Goal: Information Seeking & Learning: Learn about a topic

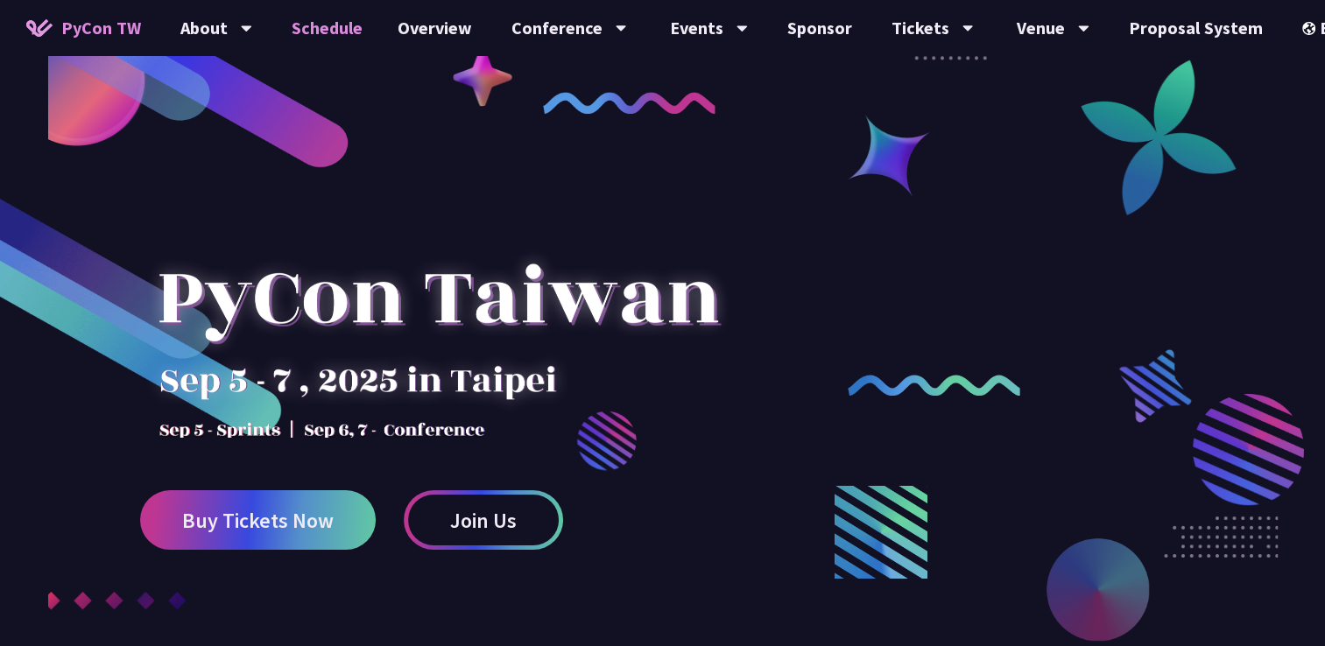
click at [324, 33] on link "Schedule" at bounding box center [327, 28] width 106 height 56
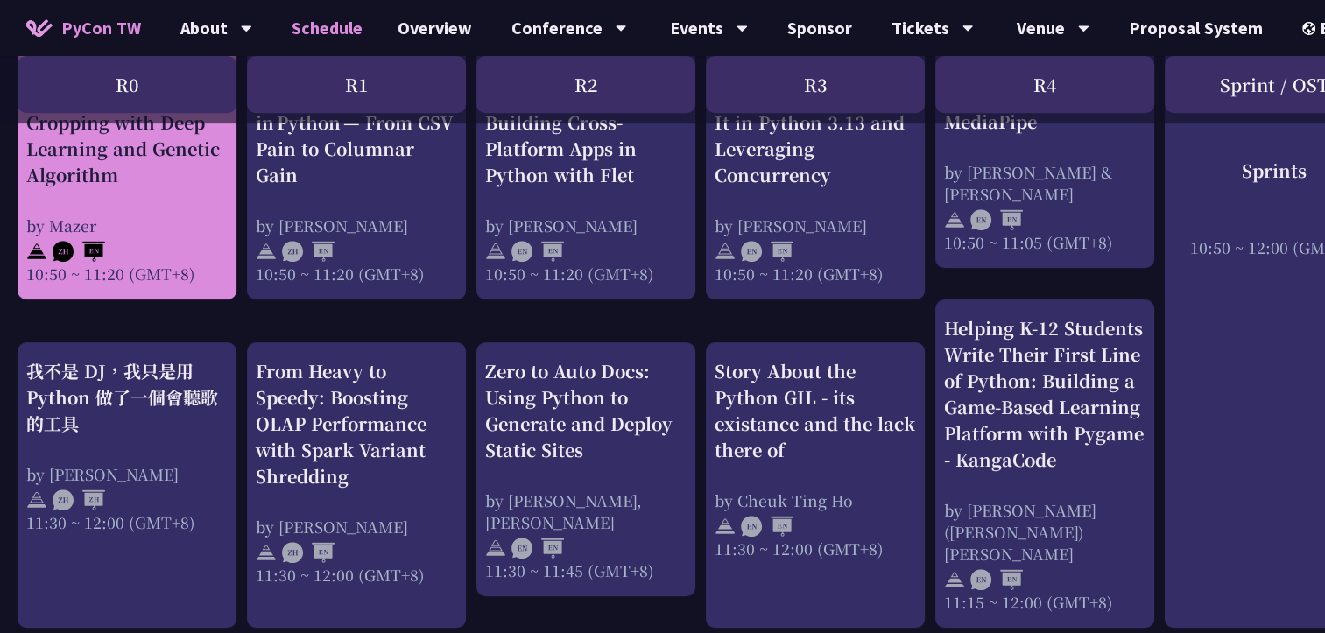
scroll to position [788, 0]
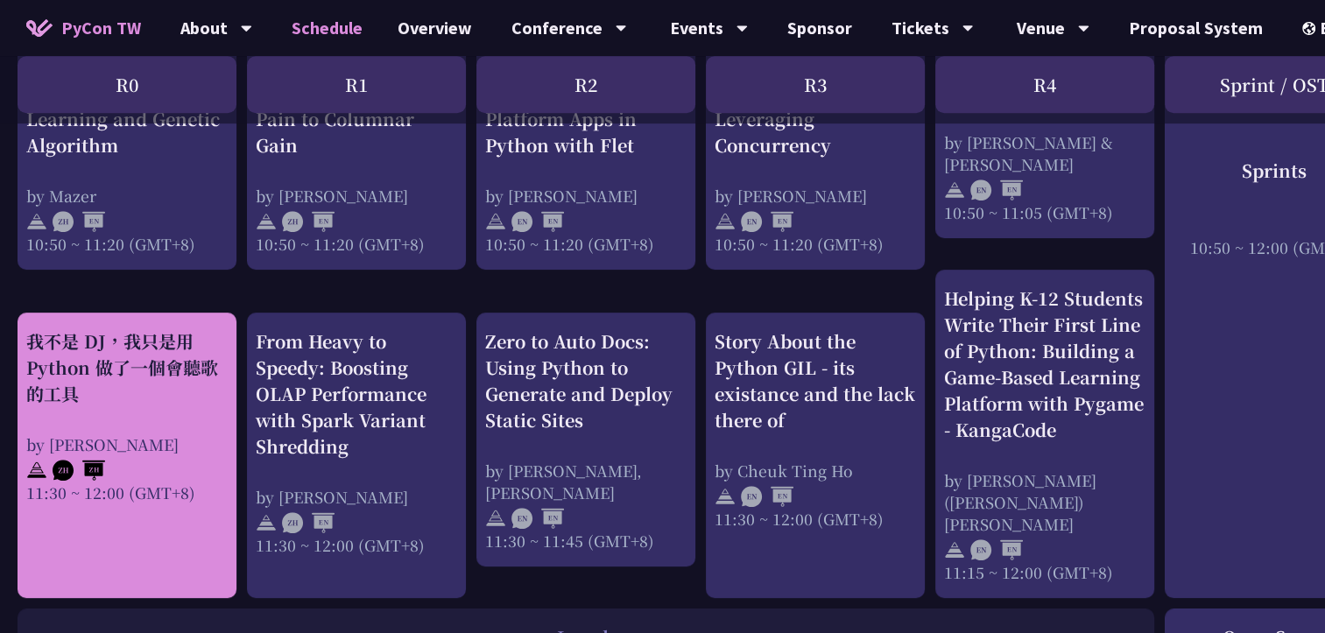
click at [158, 387] on div "我不是 DJ，我只是用 Python 做了一個會聽歌的工具" at bounding box center [126, 367] width 201 height 79
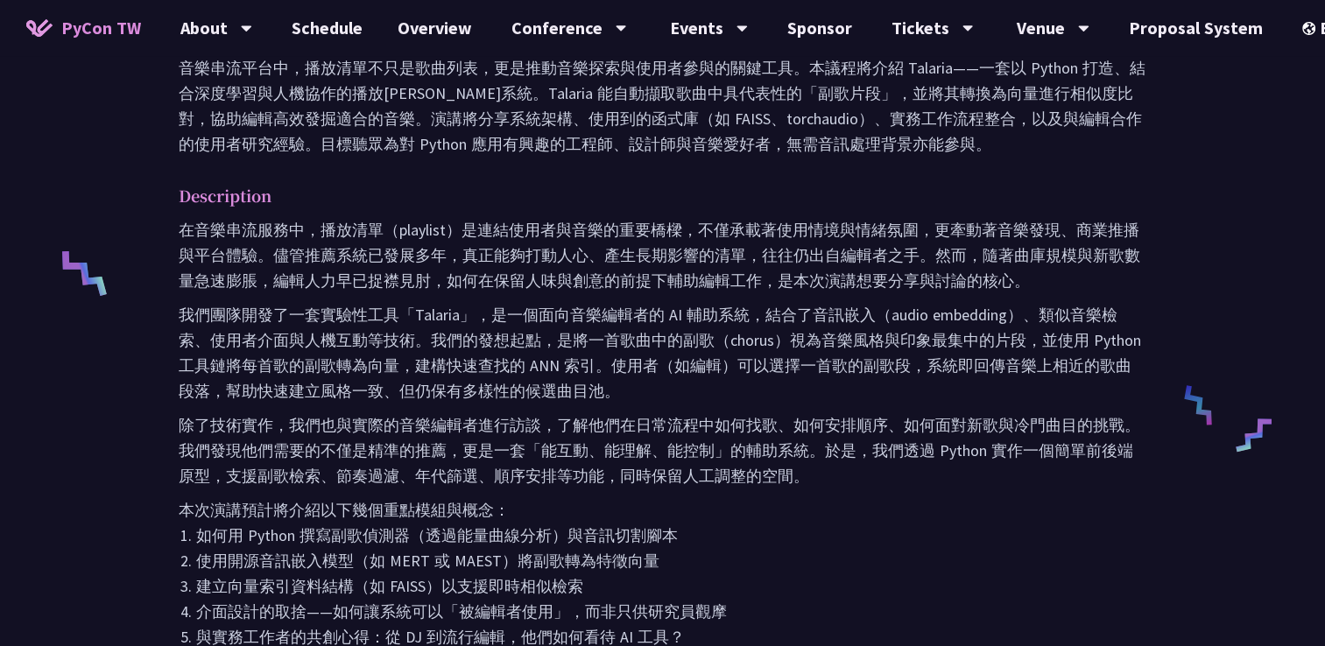
scroll to position [613, 0]
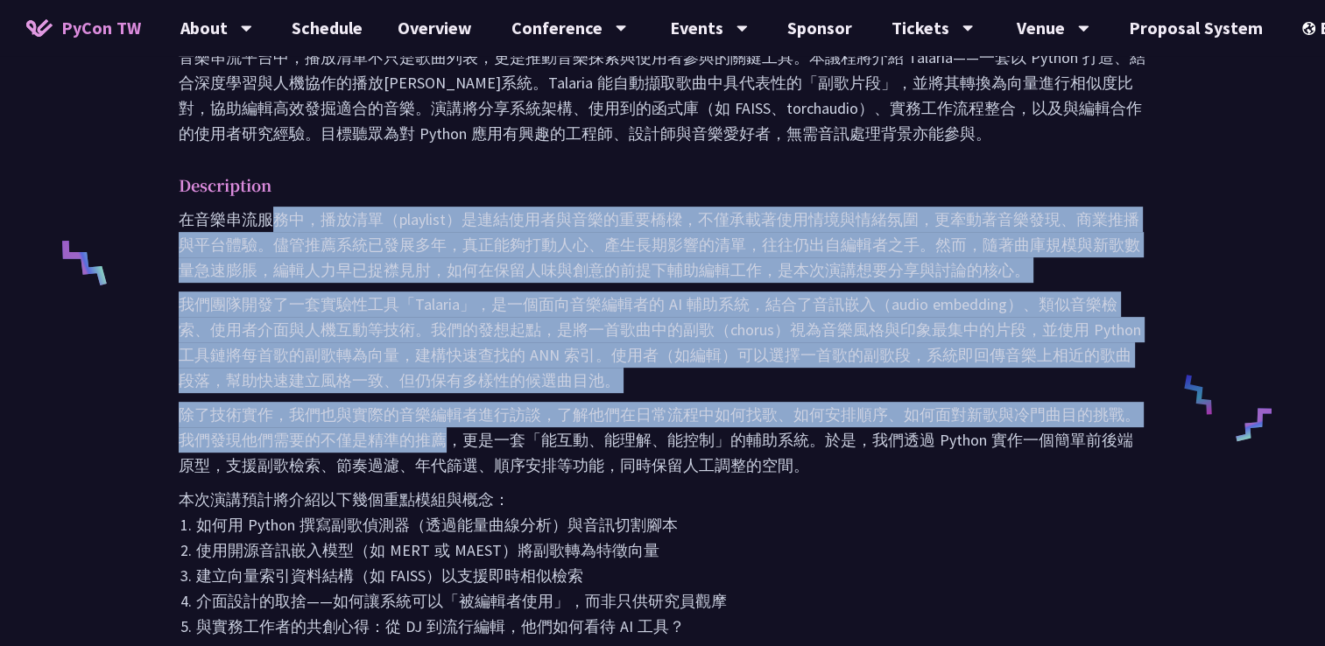
drag, startPoint x: 276, startPoint y: 220, endPoint x: 444, endPoint y: 453, distance: 287.2
click at [444, 453] on div "在音樂串流服務中，播放清單（playlist）是連結使用者與音樂的重要橋樑，不僅承載著使用情境與情緒氛圍，更牽動著音樂發現、商業推播與平台體驗。儘管推薦系統已…" at bounding box center [662, 483] width 967 height 552
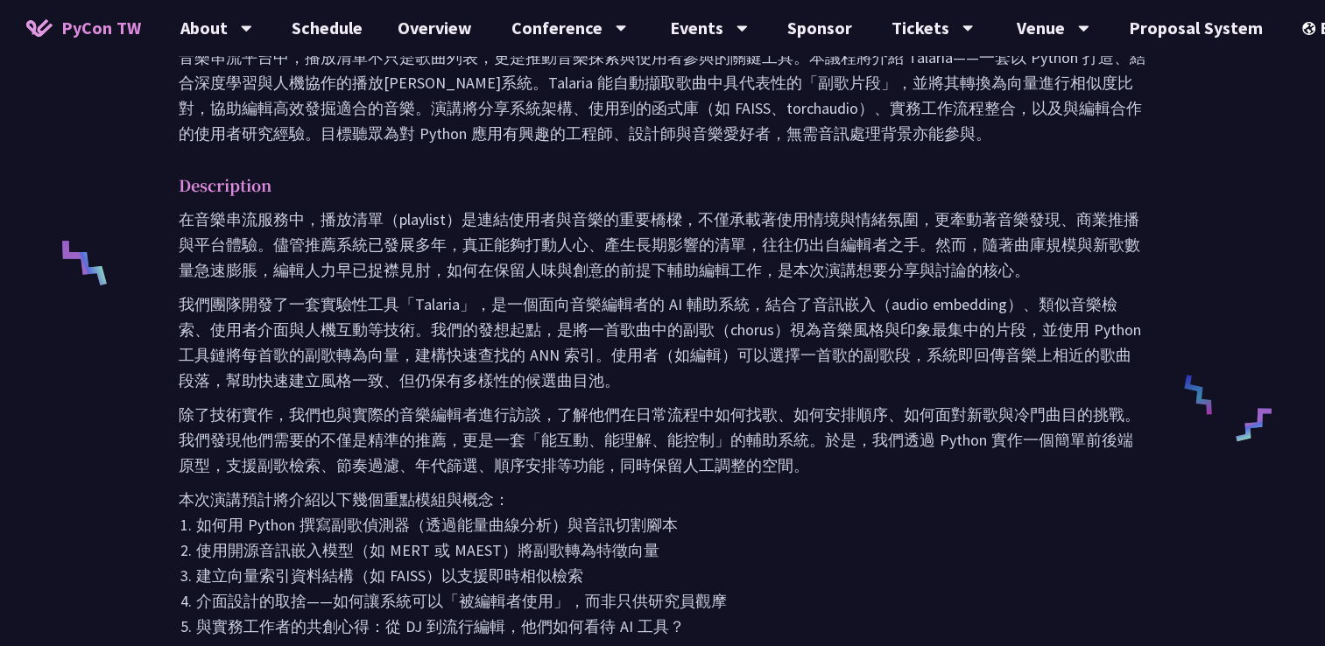
drag, startPoint x: 444, startPoint y: 453, endPoint x: 560, endPoint y: 537, distance: 143.6
click at [553, 524] on li "如何用 Python 撰寫副歌偵測器（透過能量曲線分析）與音訊切割腳本" at bounding box center [671, 524] width 950 height 25
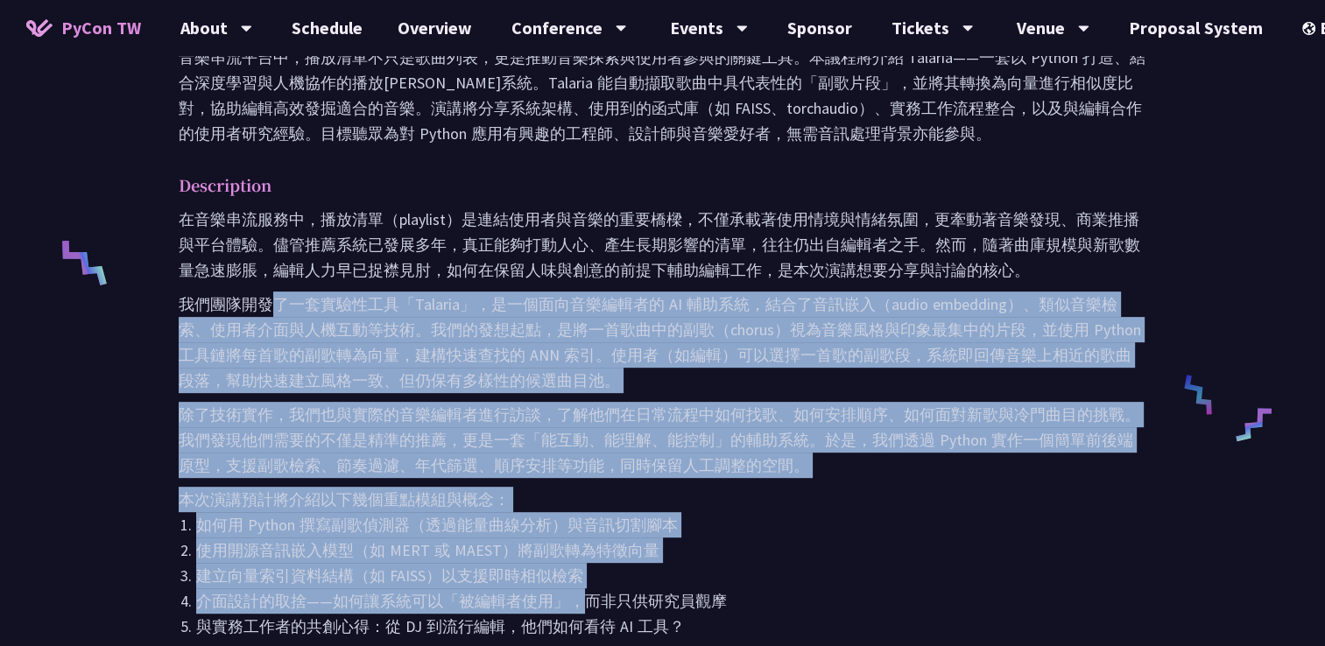
drag, startPoint x: 574, startPoint y: 591, endPoint x: 273, endPoint y: 299, distance: 419.2
click at [273, 299] on div "在音樂串流服務中，播放清單（playlist）是連結使用者與音樂的重要橋樑，不僅承載著使用情境與情緒氛圍，更牽動著音樂發現、商業推播與平台體驗。儘管推薦系統已…" at bounding box center [662, 483] width 967 height 552
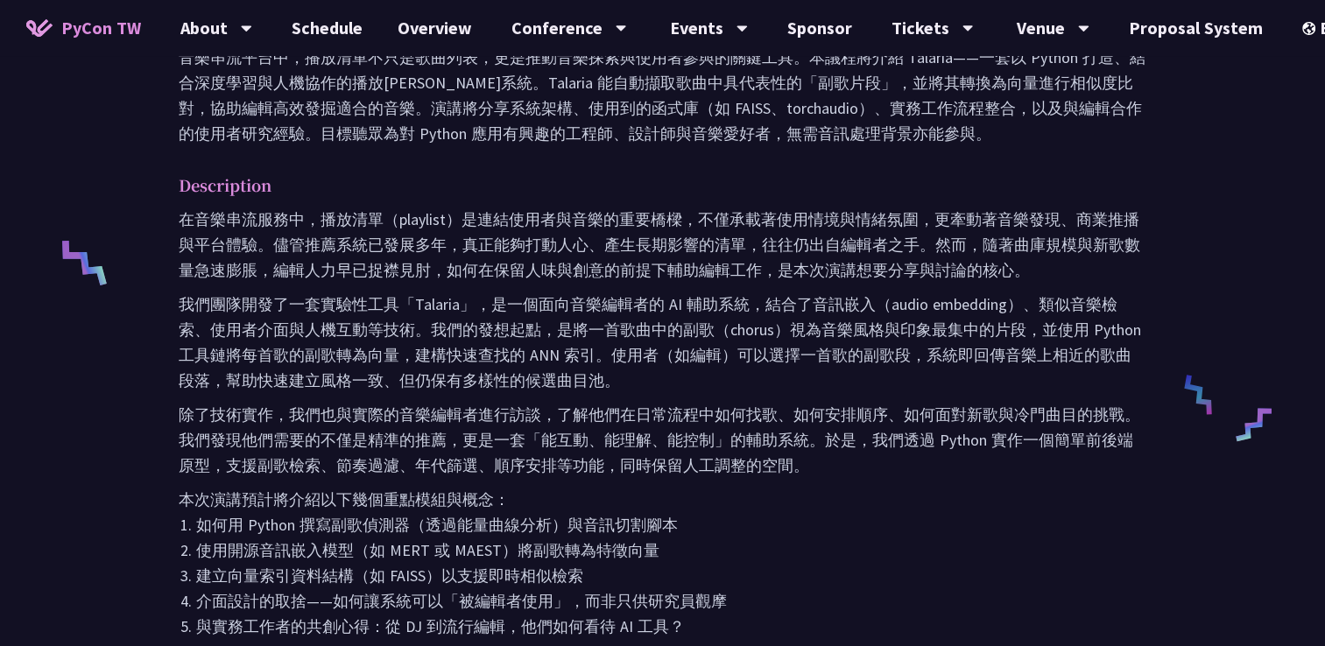
drag, startPoint x: 273, startPoint y: 299, endPoint x: 175, endPoint y: 194, distance: 143.7
click at [175, 194] on div "Abstract 音樂串流平台中，播放清單不只是歌曲列表，更是推動音樂探索與使用者參與的關鍵工具。本議程將介紹 Talaria——一套以 Python 打造、…" at bounding box center [662, 401] width 1002 height 802
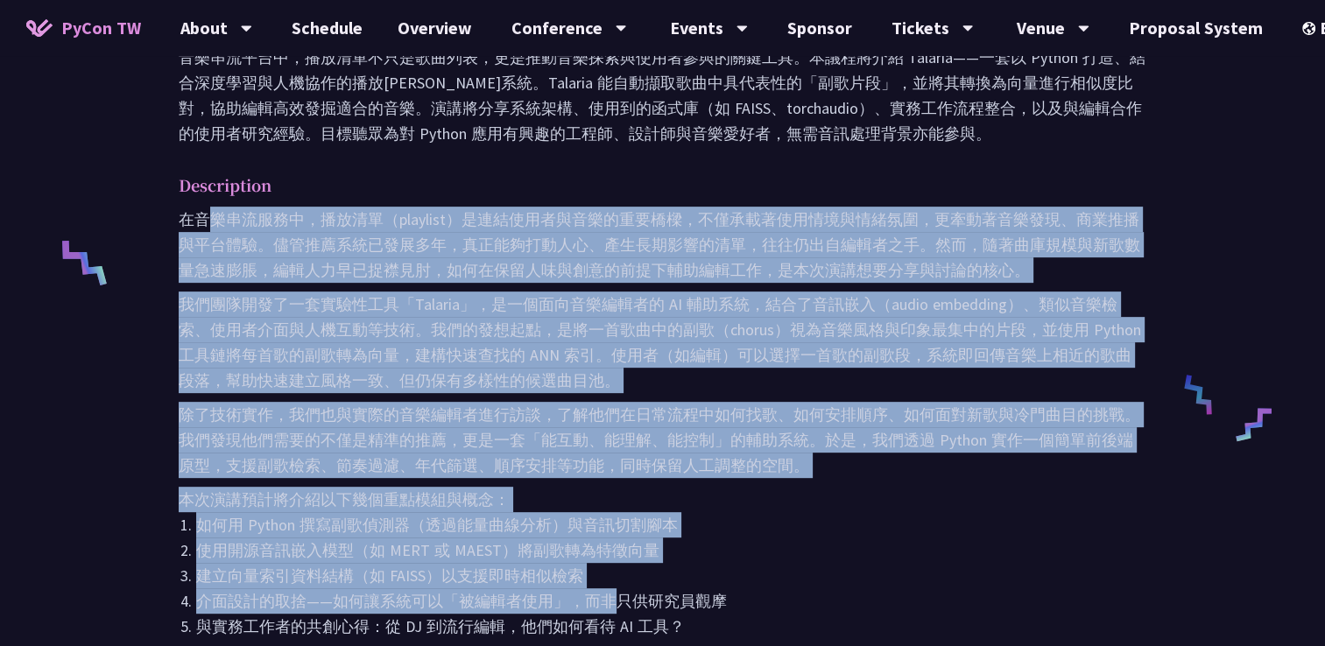
drag, startPoint x: 209, startPoint y: 219, endPoint x: 613, endPoint y: 601, distance: 555.5
click at [613, 601] on div "在音樂串流服務中，播放清單（playlist）是連結使用者與音樂的重要橋樑，不僅承載著使用情境與情緒氛圍，更牽動著音樂發現、商業推播與平台體驗。儘管推薦系統已…" at bounding box center [662, 483] width 967 height 552
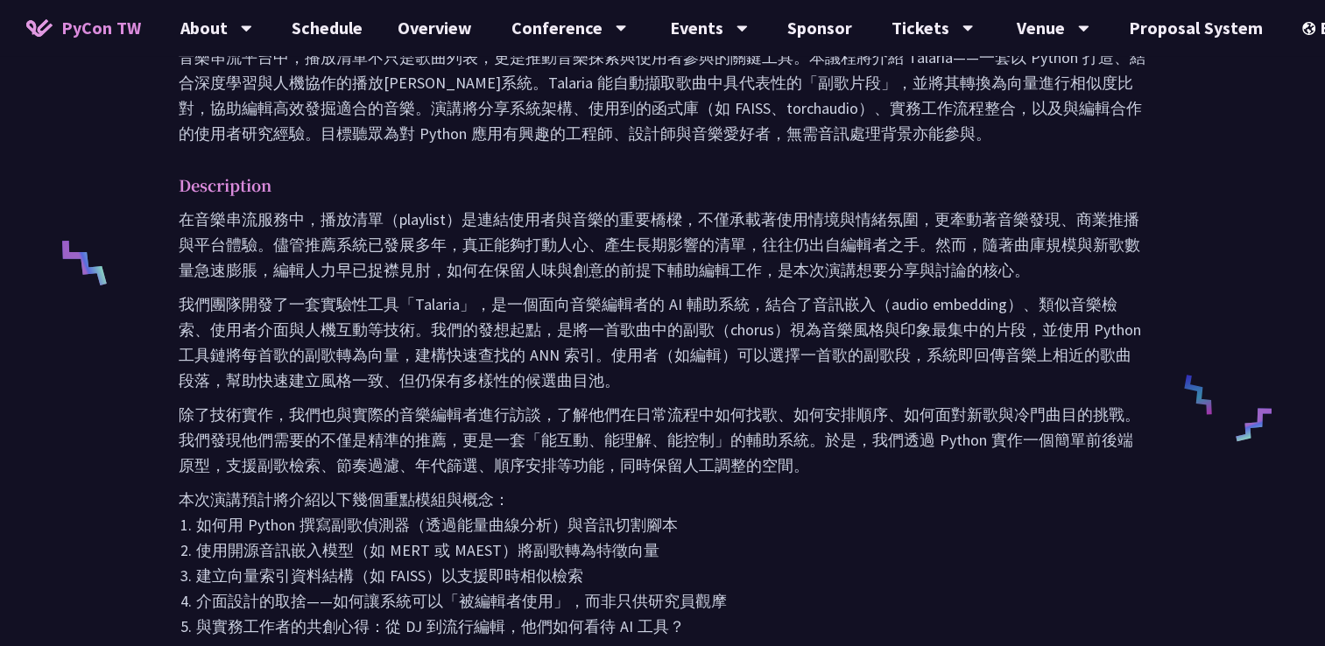
drag, startPoint x: 613, startPoint y: 601, endPoint x: 723, endPoint y: 609, distance: 110.7
click at [725, 610] on li "介面設計的取捨——如何讓系統可以「被編輯者使用」，而非只供研究員觀摩" at bounding box center [671, 600] width 950 height 25
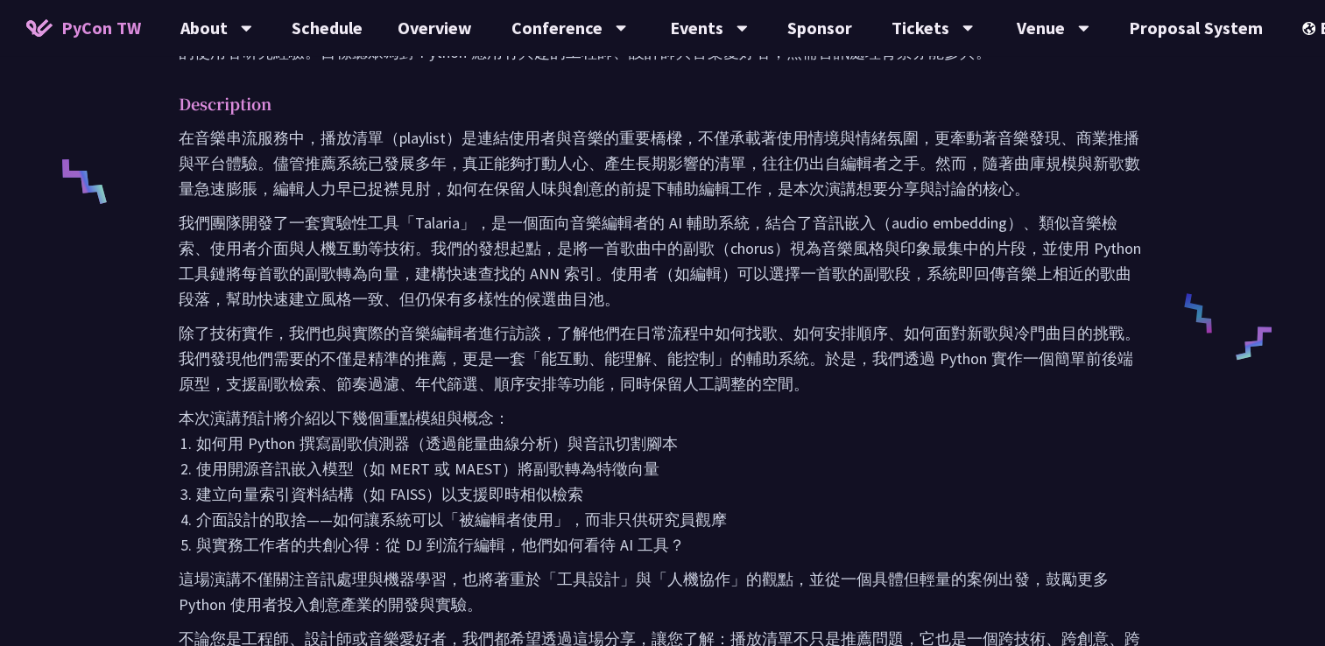
scroll to position [875, 0]
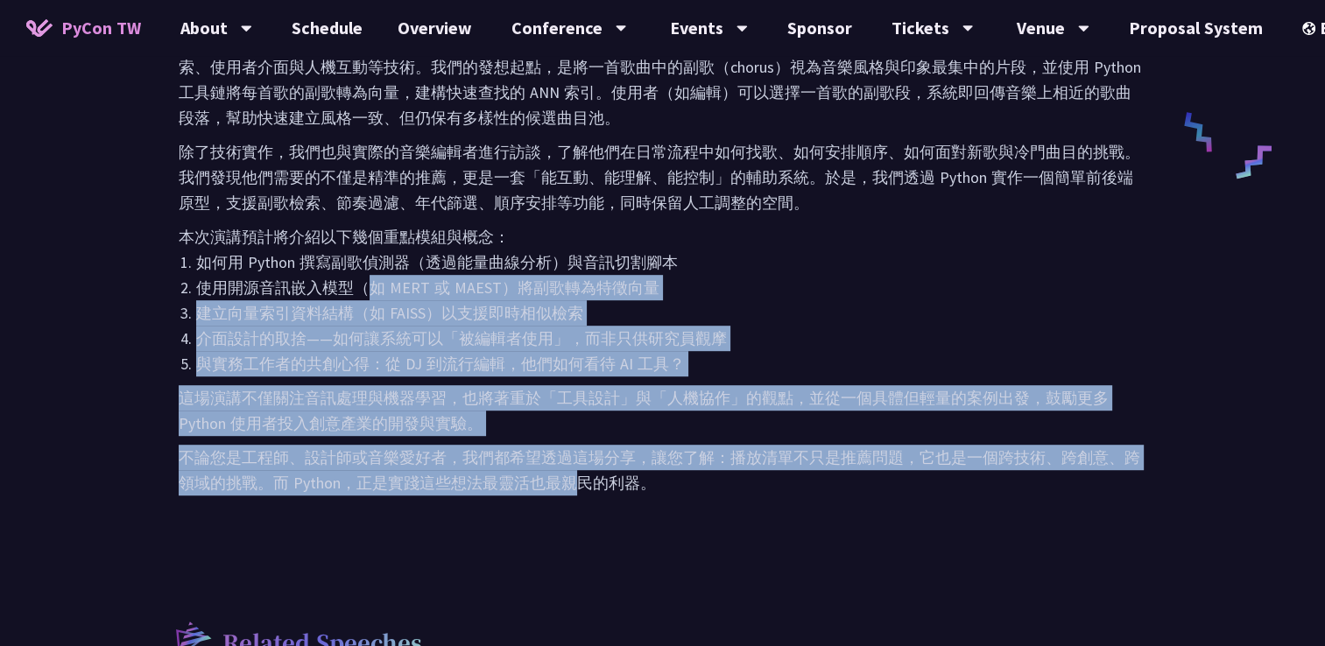
drag, startPoint x: 580, startPoint y: 470, endPoint x: 368, endPoint y: 268, distance: 293.5
click at [368, 268] on div "在音樂串流服務中，播放清單（playlist）是連結使用者與音樂的重要橋樑，不僅承載著使用情境與情緒氛圍，更牽動著音樂發現、商業推播與平台體驗。儘管推薦系統已…" at bounding box center [662, 220] width 967 height 552
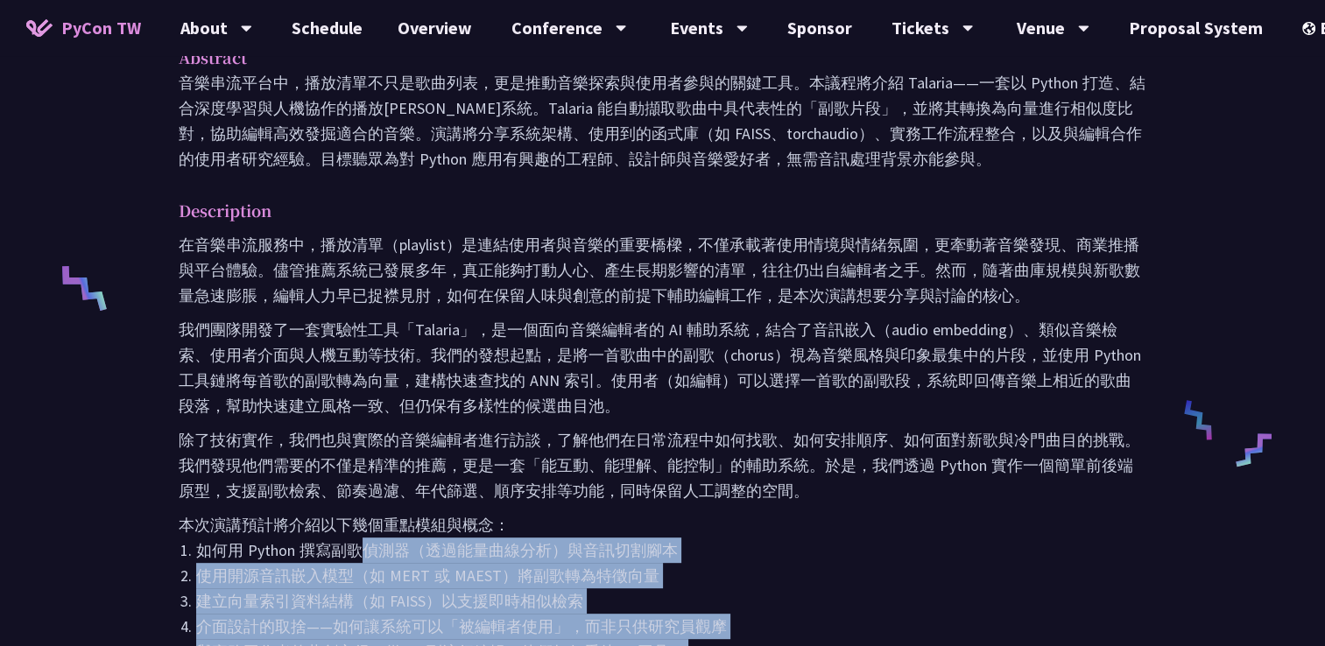
scroll to position [525, 0]
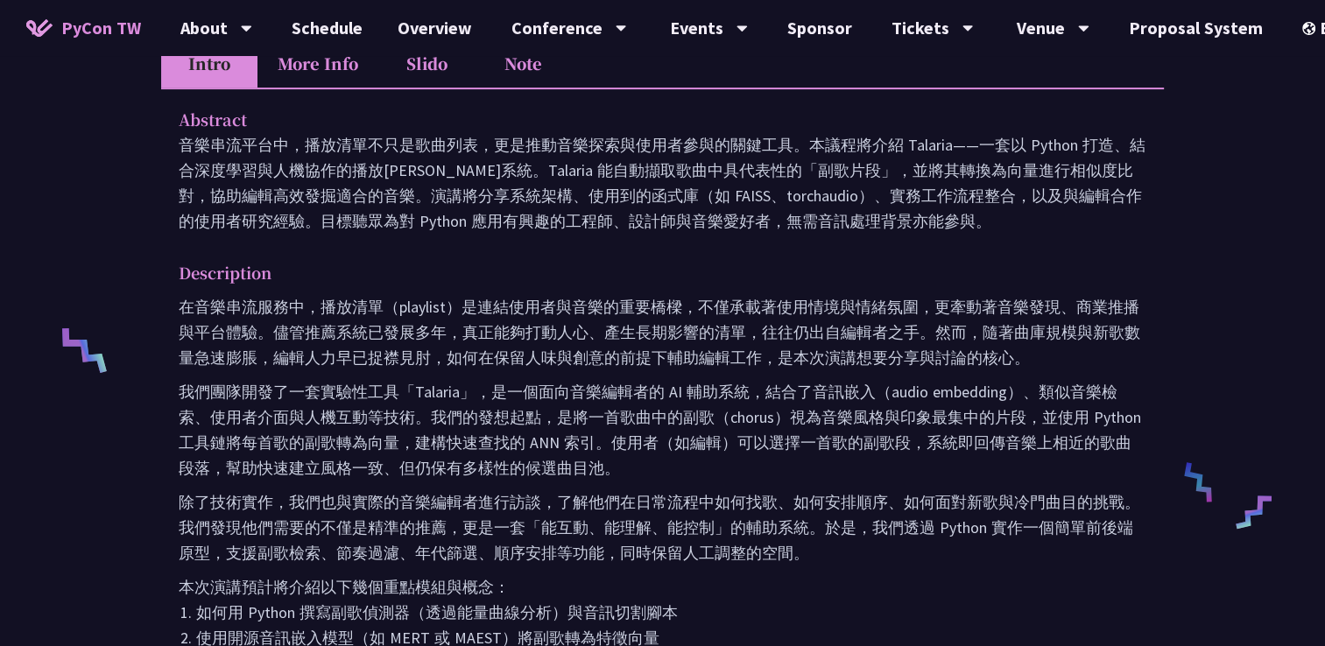
click at [225, 317] on p "在音樂串流服務中，播放清單（playlist）是連結使用者與音樂的重要橋樑，不僅承載著使用情境與情緒氛圍，更牽動著音樂發現、商業推播與平台體驗。儘管推薦系統已…" at bounding box center [662, 332] width 967 height 76
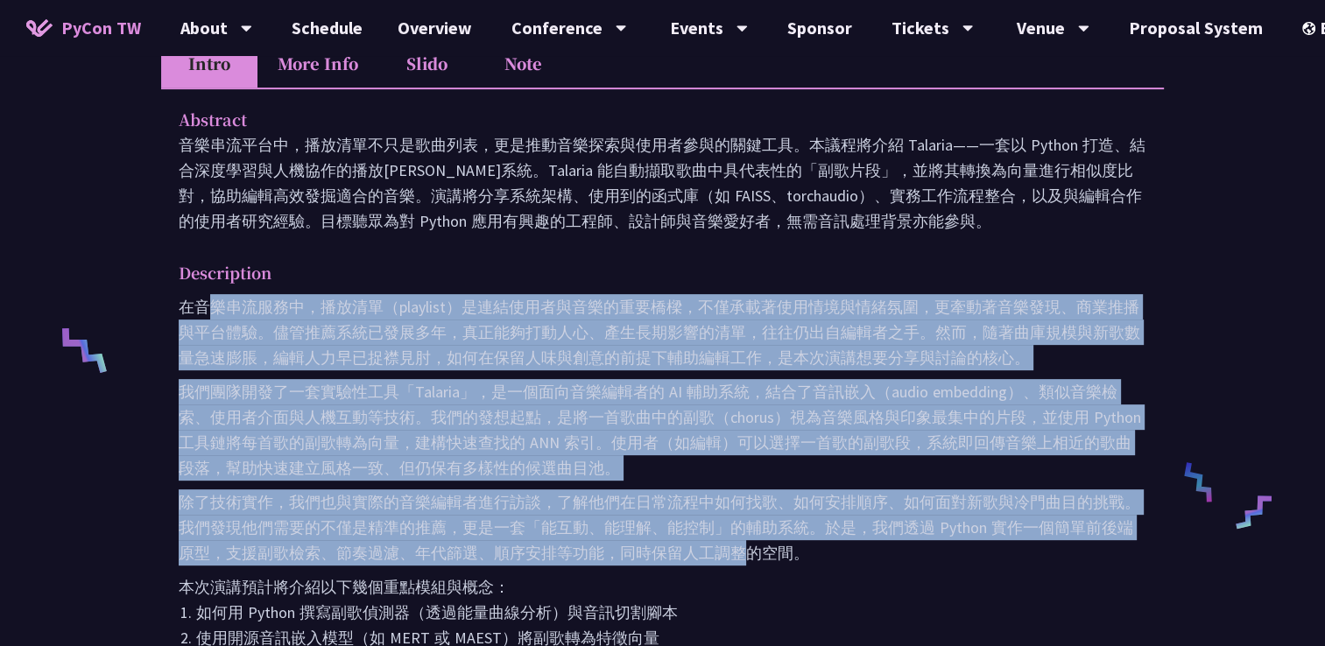
drag, startPoint x: 210, startPoint y: 297, endPoint x: 741, endPoint y: 565, distance: 594.4
click at [741, 565] on div "在音樂串流服務中，播放清單（playlist）是連結使用者與音樂的重要橋樑，不僅承載著使用情境與情緒氛圍，更牽動著音樂發現、商業推播與平台體驗。儘管推薦系統已…" at bounding box center [662, 570] width 967 height 552
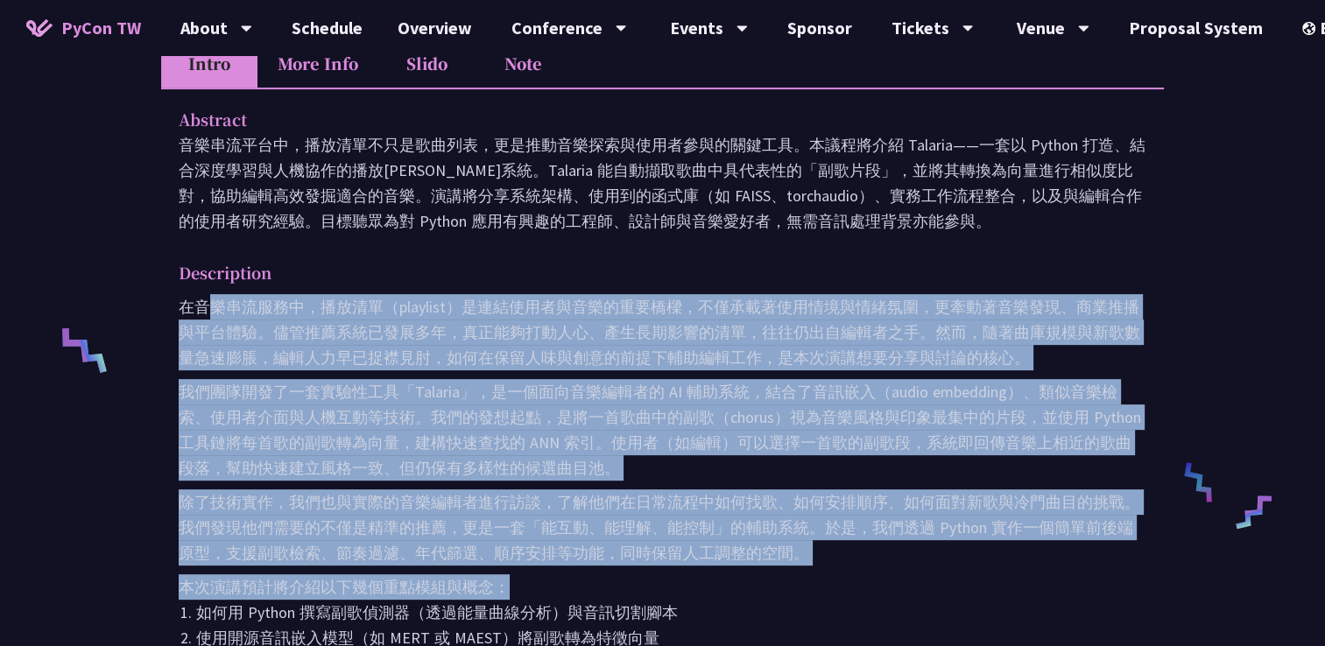
drag, startPoint x: 741, startPoint y: 565, endPoint x: 771, endPoint y: 562, distance: 30.8
click at [771, 562] on p "除了技術實作，我們也與實際的音樂編輯者進行訪談，了解他們在日常流程中如何找歌、如何安排順序、如何面對新歌與冷門曲目的挑戰。我們發現他們需要的不僅是精準的推薦，…" at bounding box center [662, 527] width 967 height 76
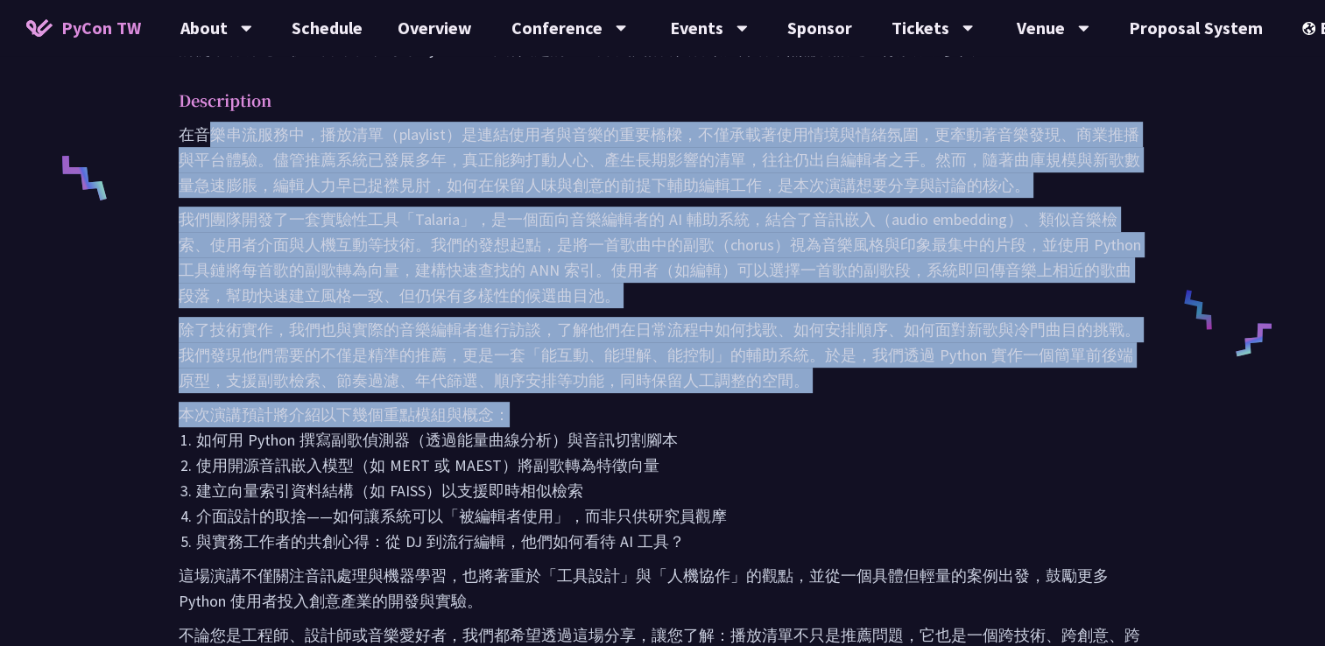
scroll to position [700, 0]
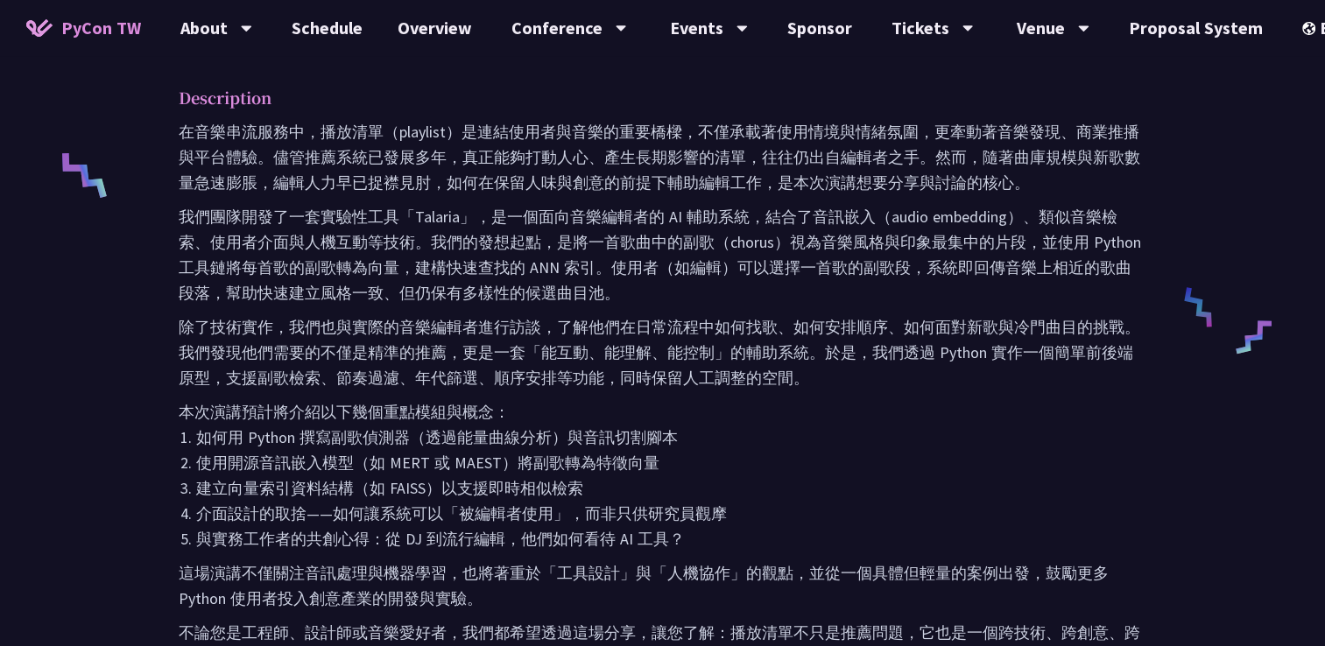
click at [672, 471] on li "使用開源音訊嵌入模型（如 MERT 或 MAEST）將副歌轉為特徵向量" at bounding box center [671, 462] width 950 height 25
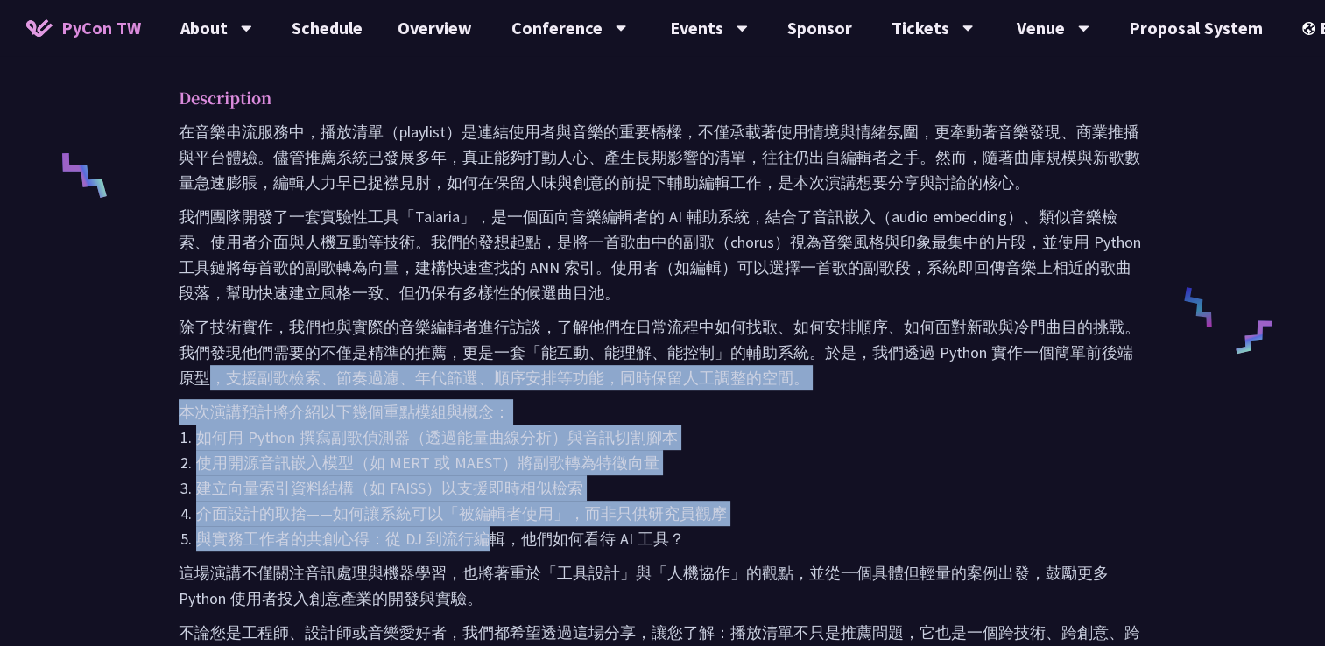
drag, startPoint x: 203, startPoint y: 383, endPoint x: 503, endPoint y: 551, distance: 343.7
click at [503, 551] on div "在音樂串流服務中，播放清單（playlist）是連結使用者與音樂的重要橋樑，不僅承載著使用情境與情緒氛圍，更牽動著音樂發現、商業推播與平台體驗。儘管推薦系統已…" at bounding box center [662, 395] width 967 height 552
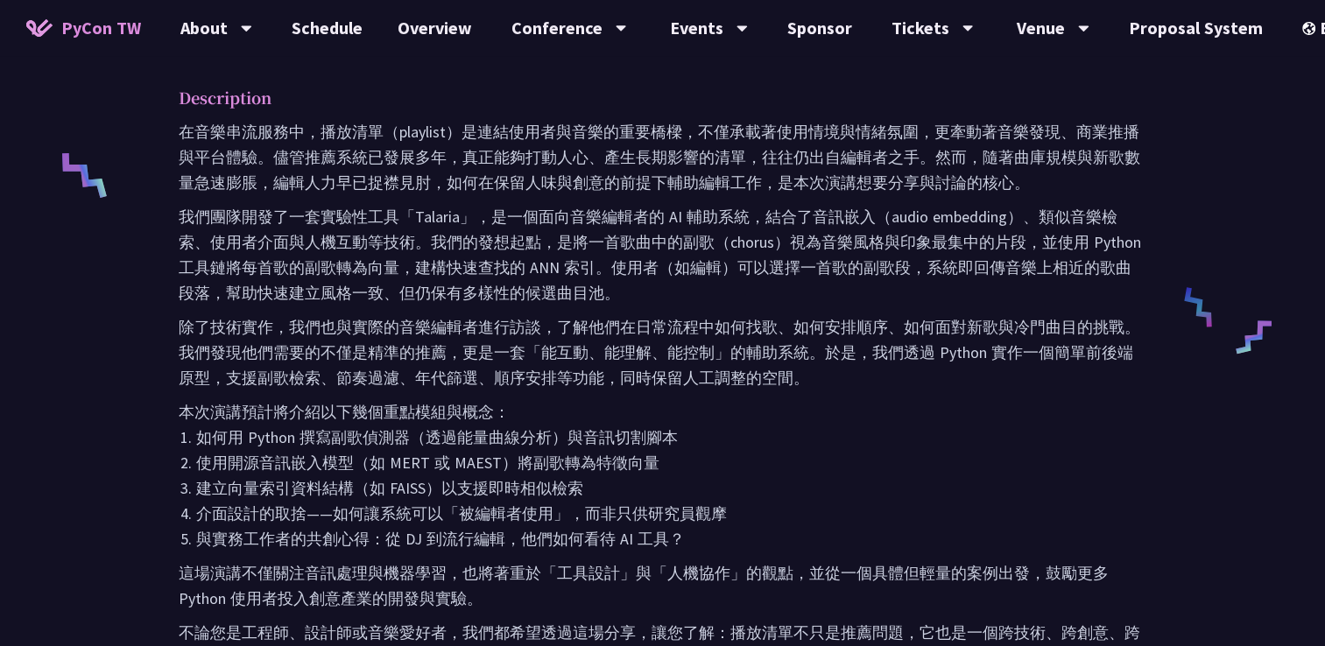
drag, startPoint x: 503, startPoint y: 551, endPoint x: 594, endPoint y: 582, distance: 96.4
click at [602, 590] on p "這場演講不僅關注音訊處理與機器學習，也將著重於「工具設計」與「人機協作」的觀點，並從一個具體但輕量的案例出發，鼓勵更多 Python 使用者投入創意產業的開發…" at bounding box center [662, 585] width 967 height 51
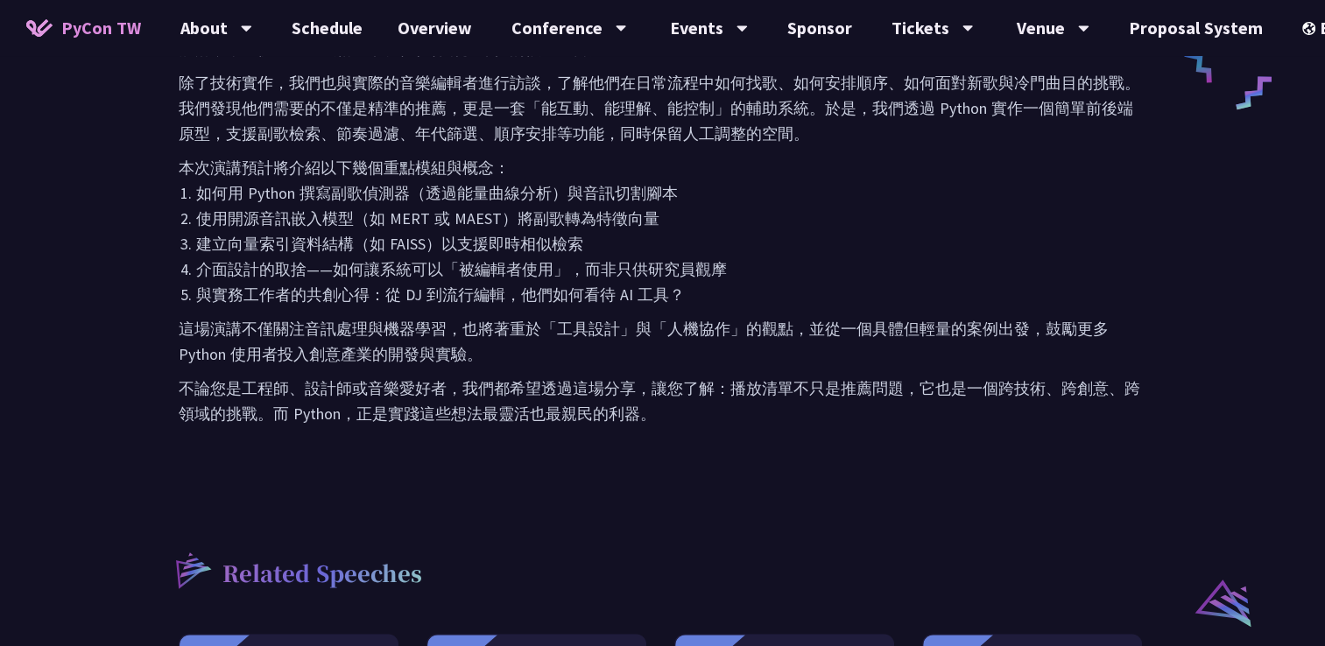
scroll to position [963, 0]
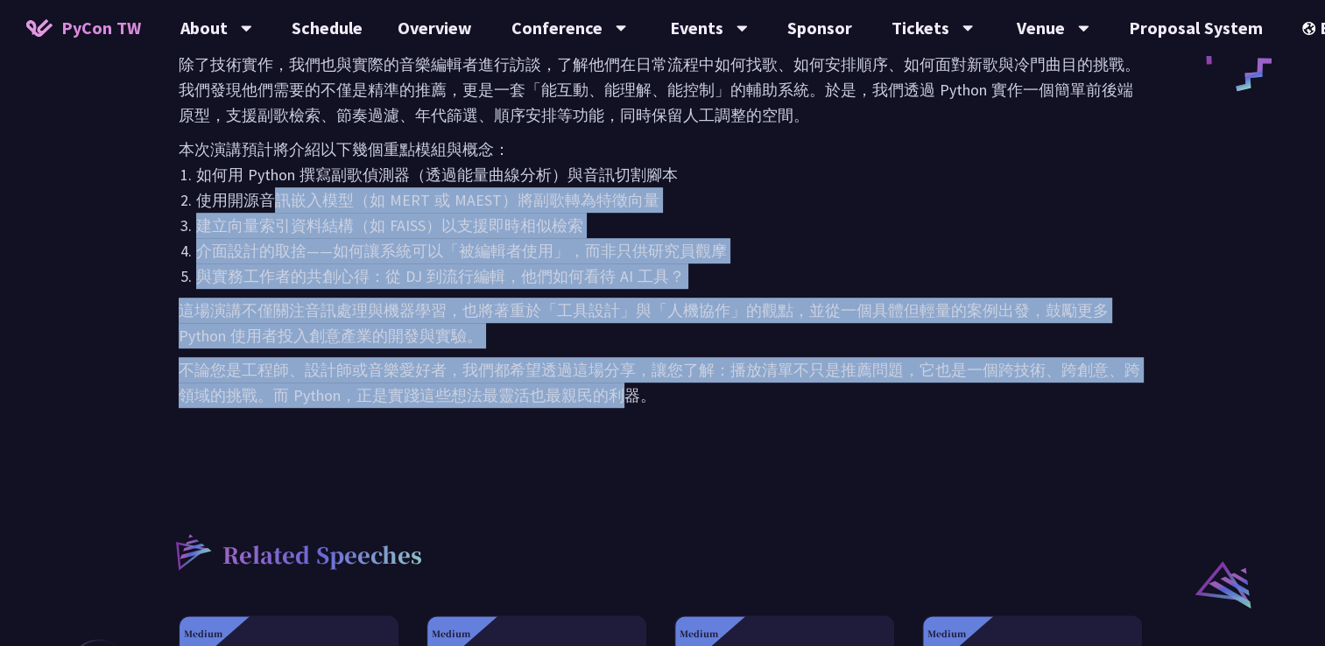
drag, startPoint x: 346, startPoint y: 299, endPoint x: 624, endPoint y: 404, distance: 297.3
click at [624, 404] on div "在音樂串流服務中，播放清單（playlist）是連結使用者與音樂的重要橋樑，不僅承載著使用情境與情緒氛圍，更牽動著音樂發現、商業推播與平台體驗。儘管推薦系統已…" at bounding box center [662, 132] width 967 height 552
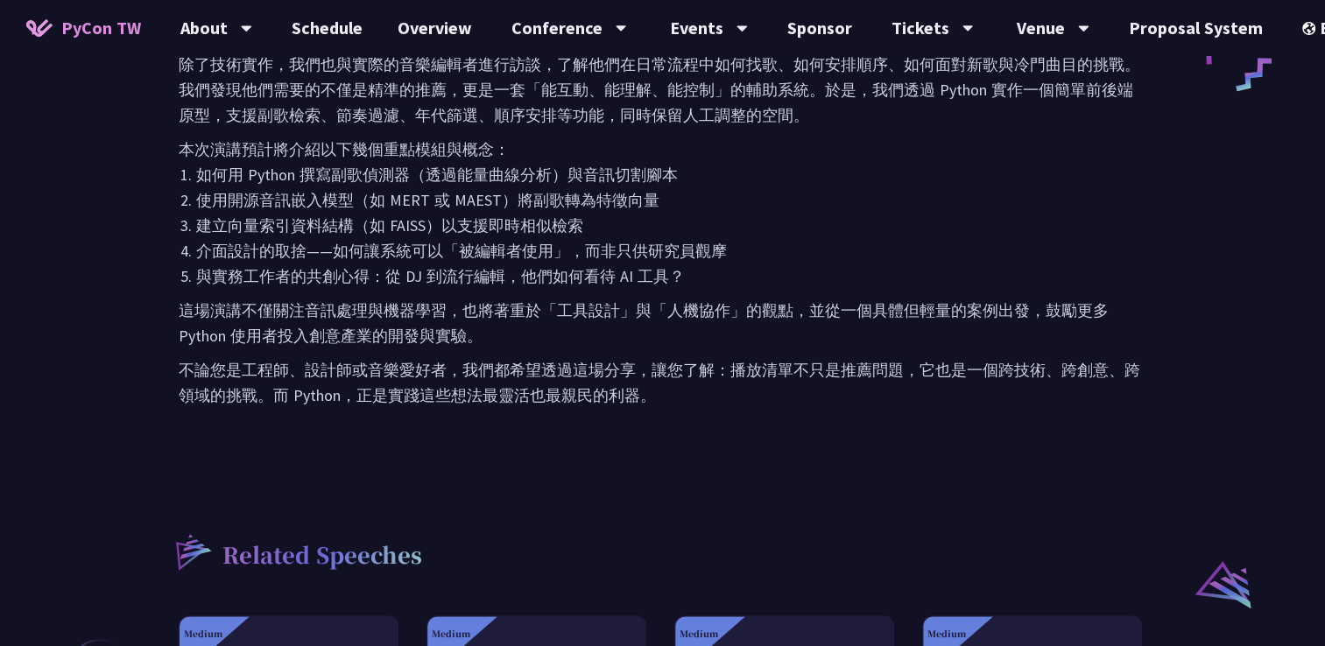
drag, startPoint x: 624, startPoint y: 404, endPoint x: 651, endPoint y: 467, distance: 68.6
click at [651, 467] on div "我不是 DJ，我只是用 Python 做了一個會聽歌的工具 羅經凱 現任 KKCompany 資料科學家 Intro More Info Slido Note…" at bounding box center [662, 66] width 1002 height 1882
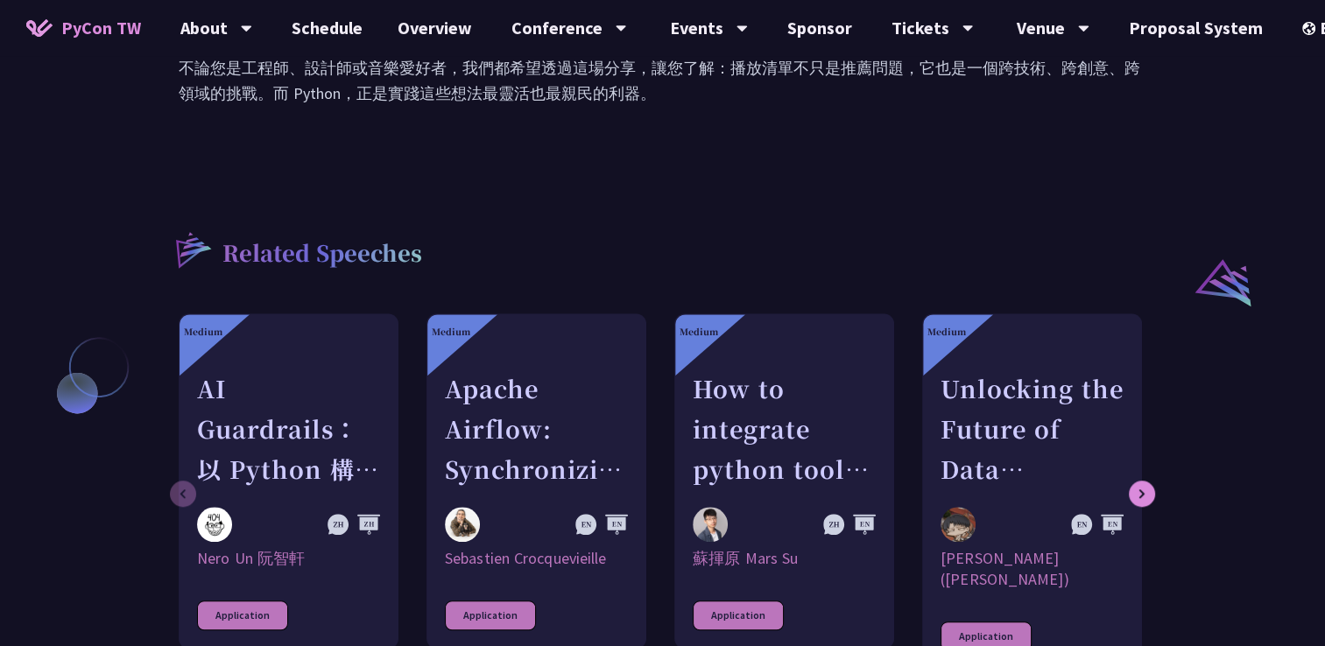
scroll to position [1313, 0]
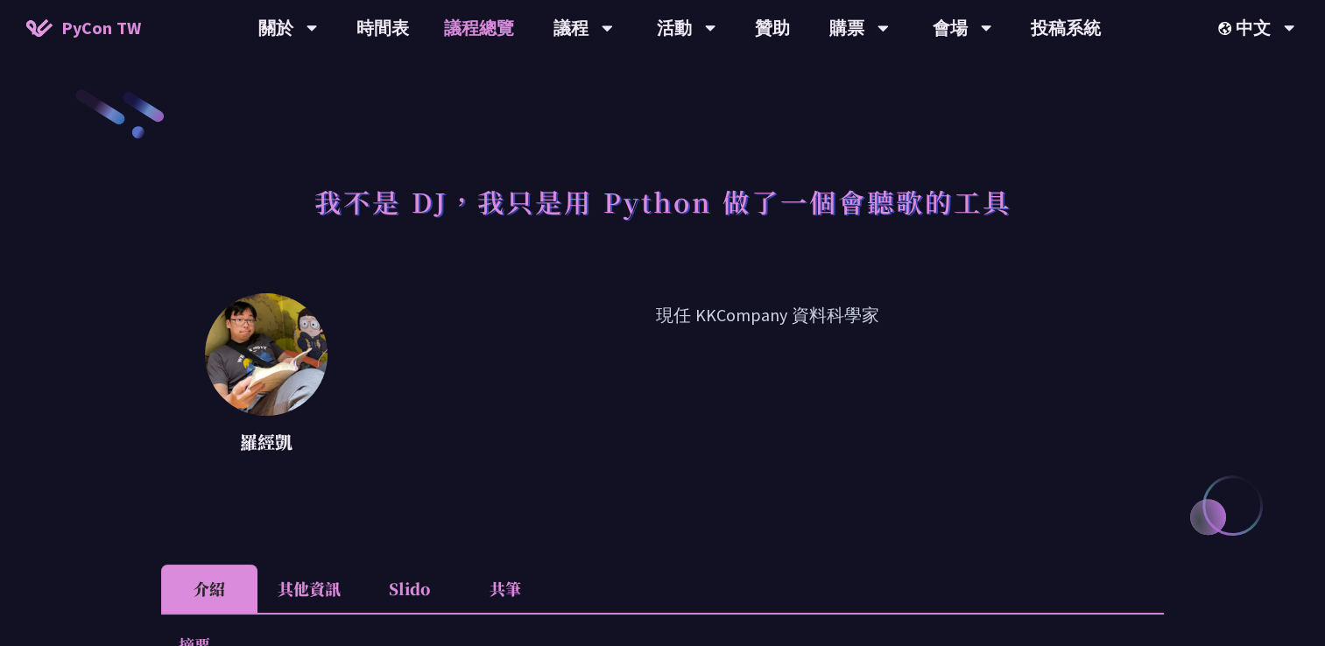
click at [455, 25] on link "議程總覽" at bounding box center [478, 28] width 105 height 56
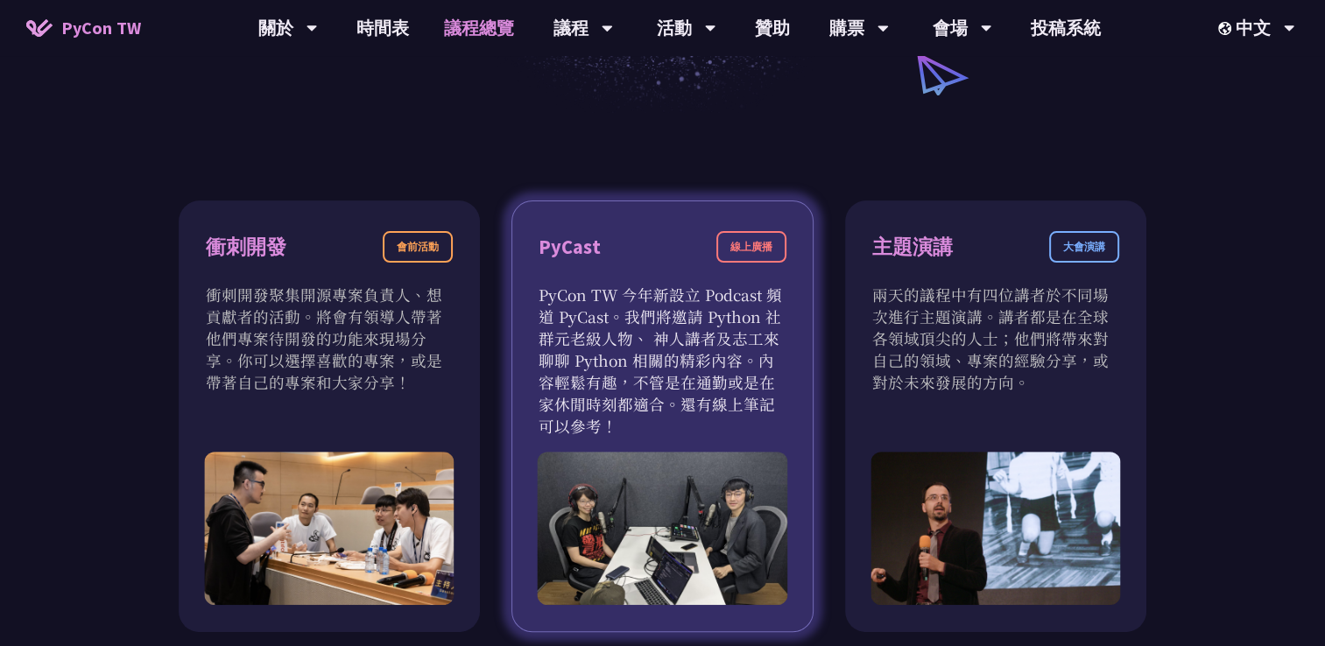
scroll to position [525, 0]
